Goal: Information Seeking & Learning: Learn about a topic

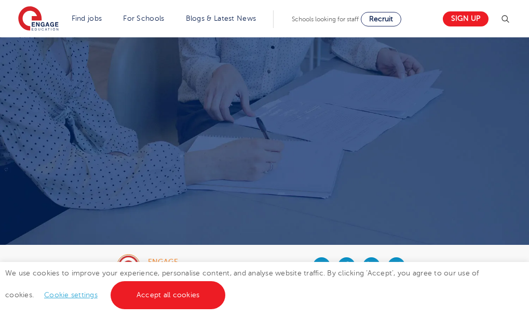
click at [84, 115] on img at bounding box center [264, 157] width 529 height 240
click at [127, 133] on img at bounding box center [264, 157] width 529 height 240
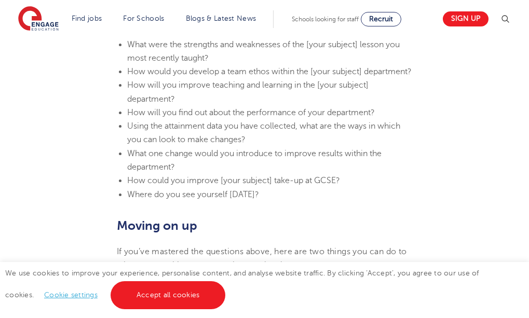
scroll to position [1433, 0]
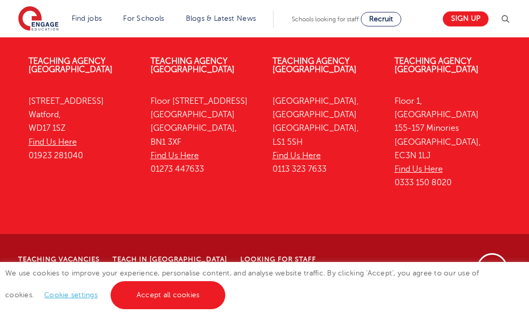
scroll to position [2467, 0]
